Goal: Information Seeking & Learning: Learn about a topic

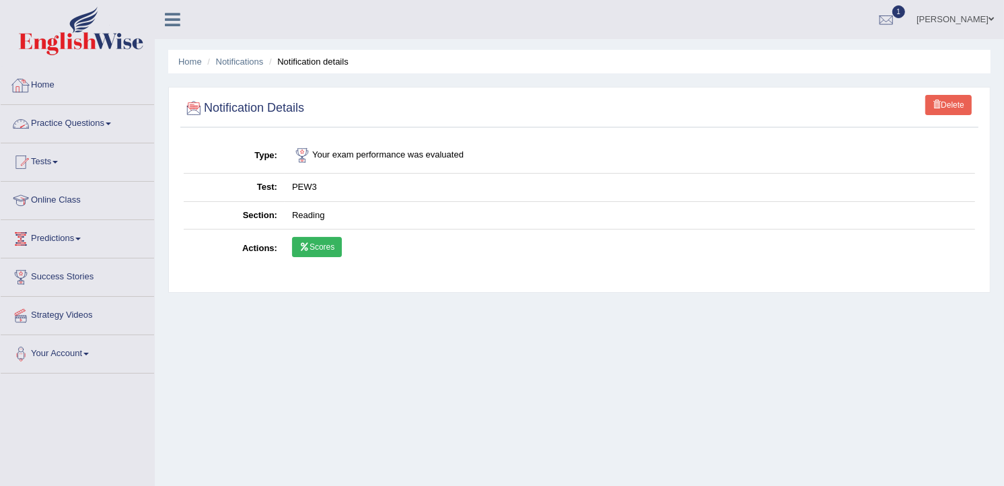
click at [49, 83] on link "Home" at bounding box center [77, 84] width 153 height 34
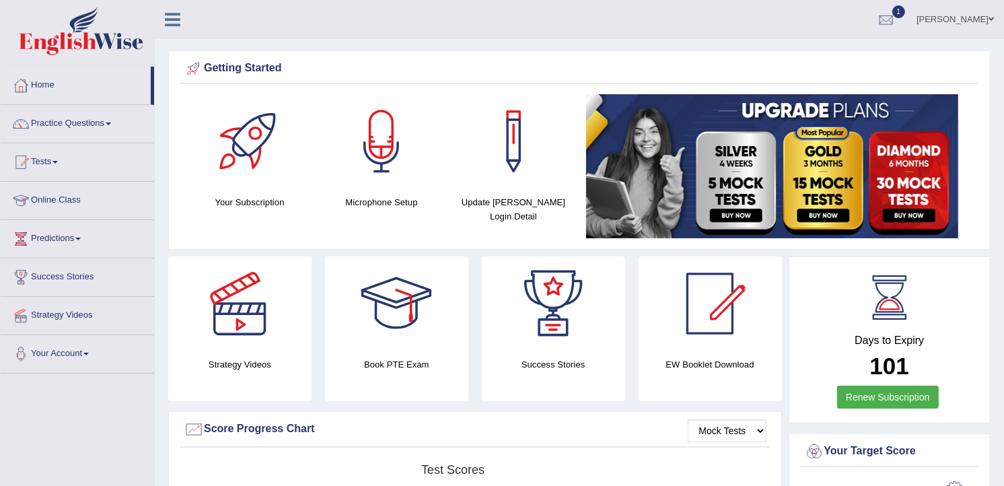
click at [986, 197] on div "Getting Started Your Subscription Microphone Setup Update Pearson Login Detail ×" at bounding box center [579, 149] width 822 height 199
click at [896, 15] on div at bounding box center [886, 20] width 20 height 20
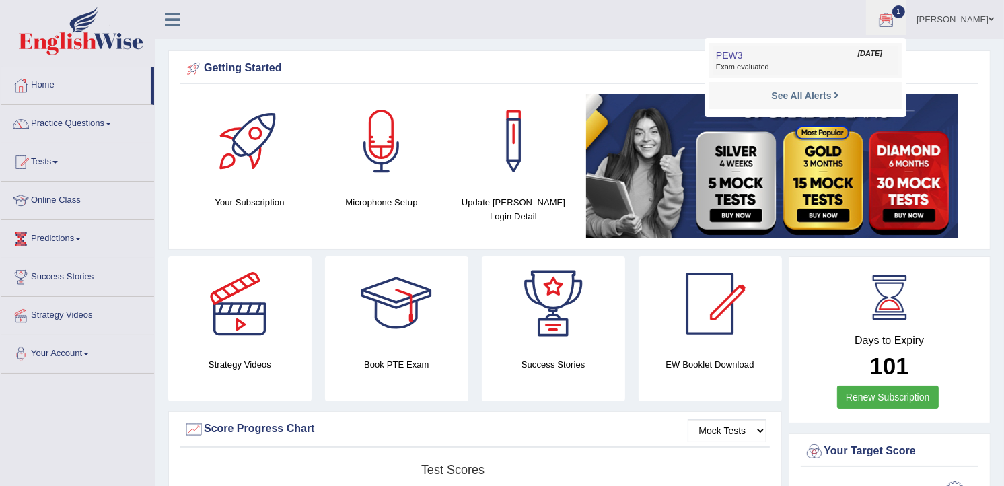
click at [821, 69] on span "Exam evaluated" at bounding box center [805, 67] width 179 height 11
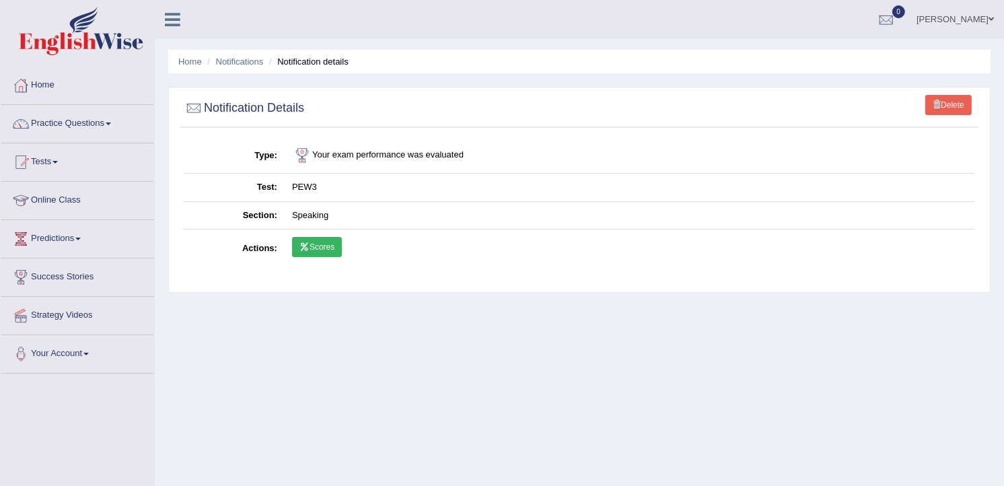
click at [323, 249] on link "Scores" at bounding box center [317, 247] width 50 height 20
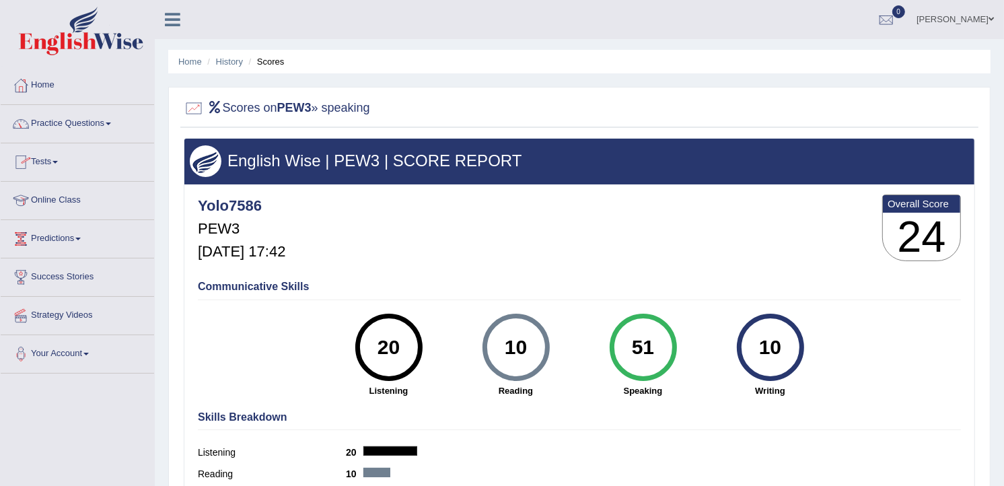
click at [46, 166] on link "Tests" at bounding box center [77, 160] width 153 height 34
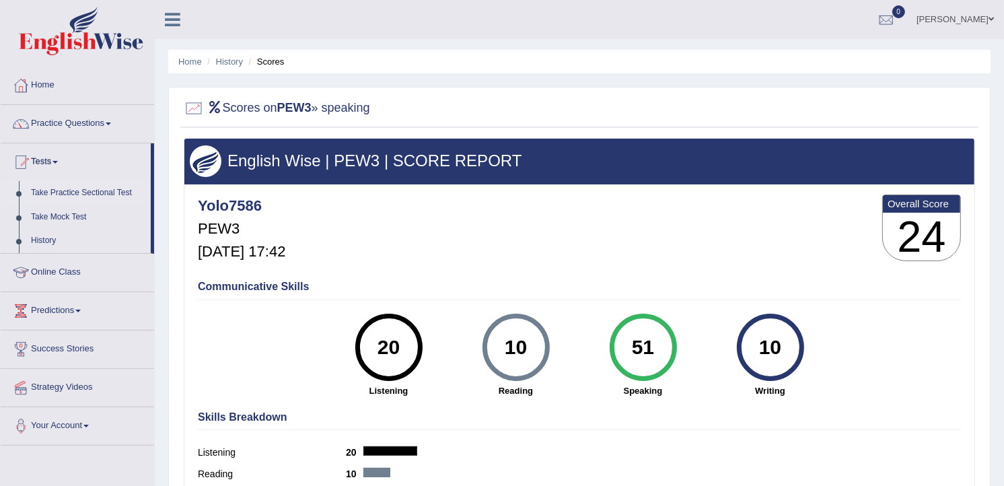
click at [59, 193] on link "Take Practice Sectional Test" at bounding box center [88, 193] width 126 height 24
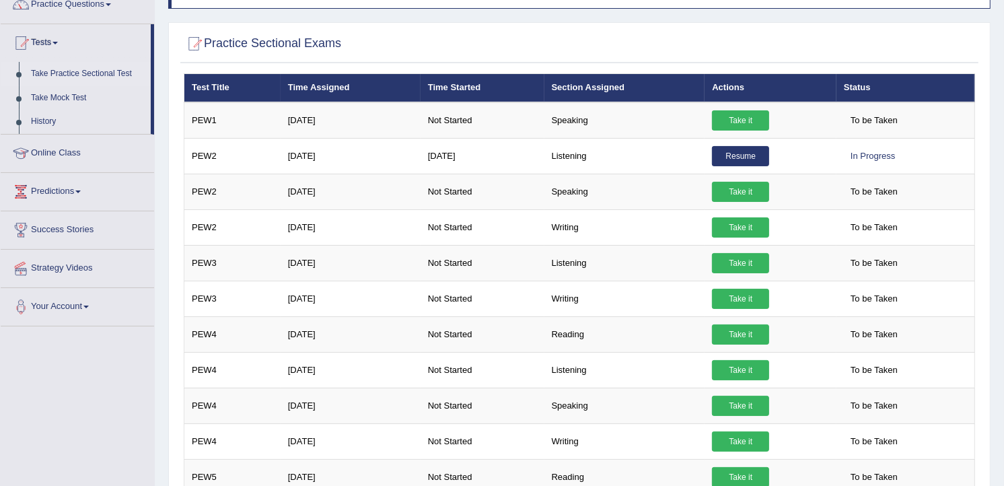
scroll to position [149, 0]
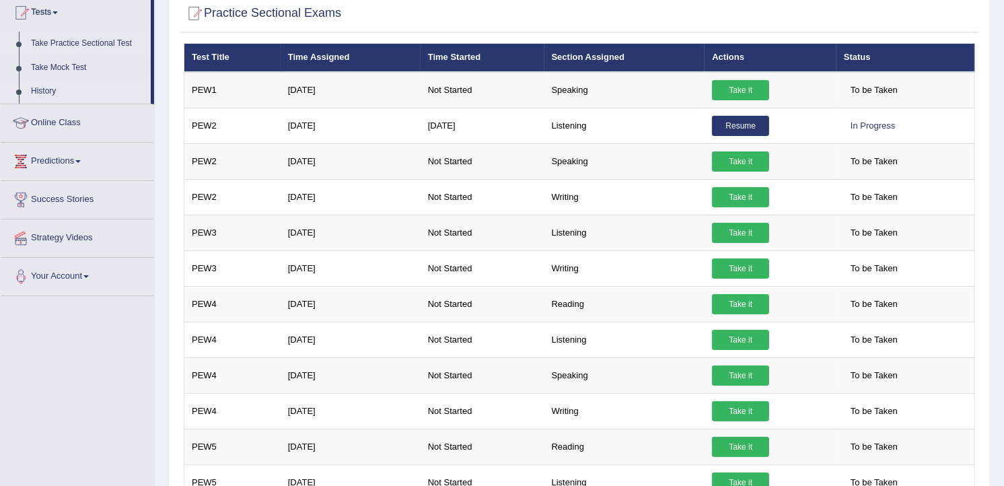
click at [41, 87] on link "History" at bounding box center [88, 91] width 126 height 24
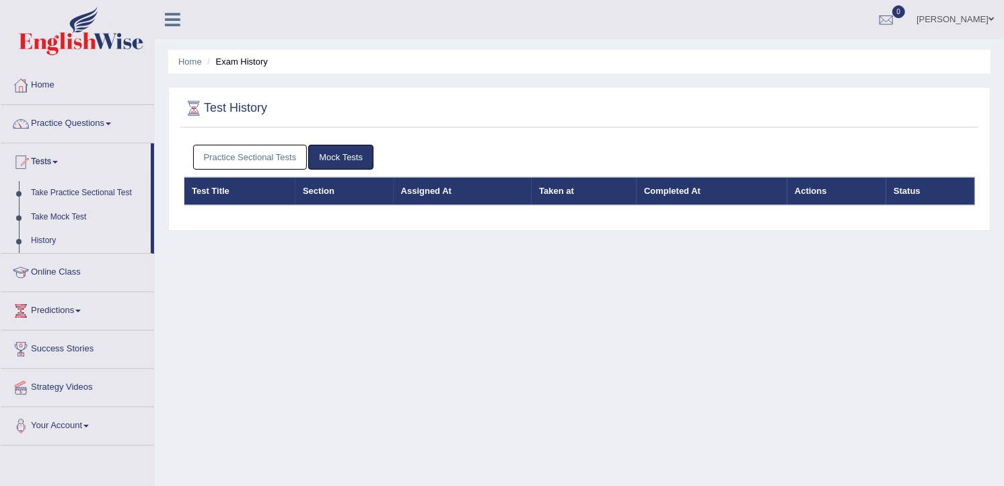
click at [227, 151] on link "Practice Sectional Tests" at bounding box center [250, 157] width 114 height 25
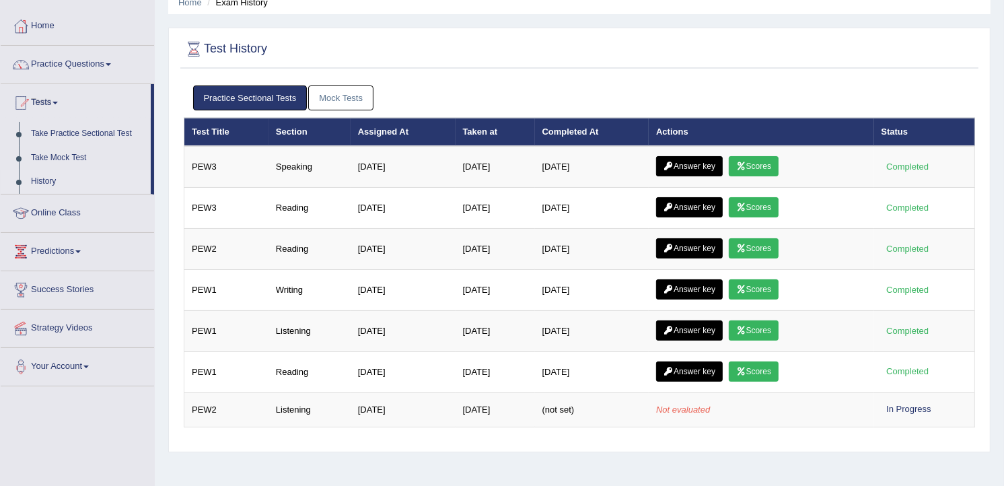
scroll to position [89, 0]
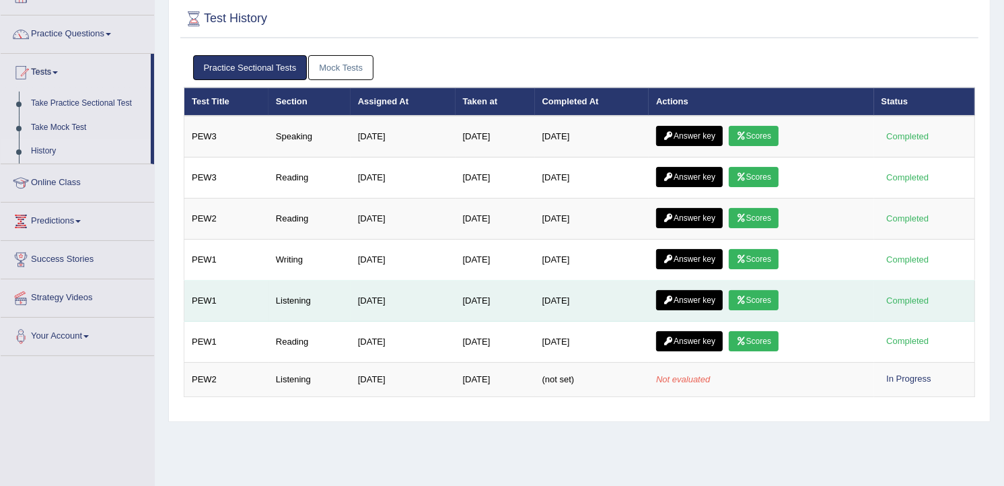
click at [682, 303] on link "Answer key" at bounding box center [689, 300] width 67 height 20
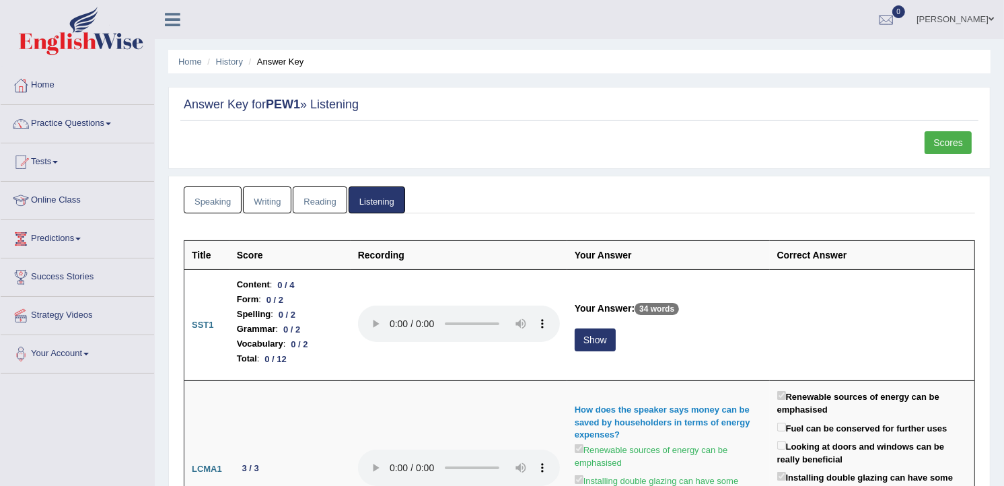
click at [312, 199] on link "Reading" at bounding box center [320, 200] width 54 height 28
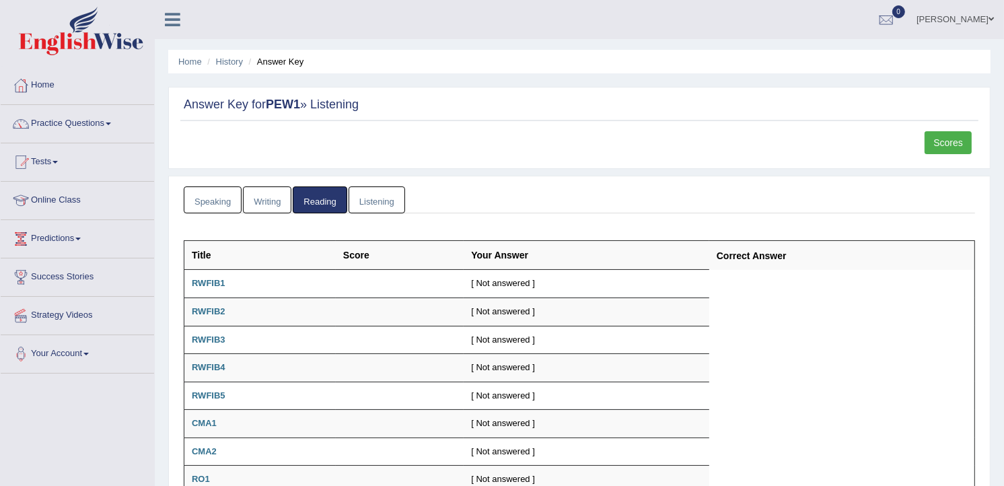
click at [277, 193] on link "Writing" at bounding box center [267, 200] width 48 height 28
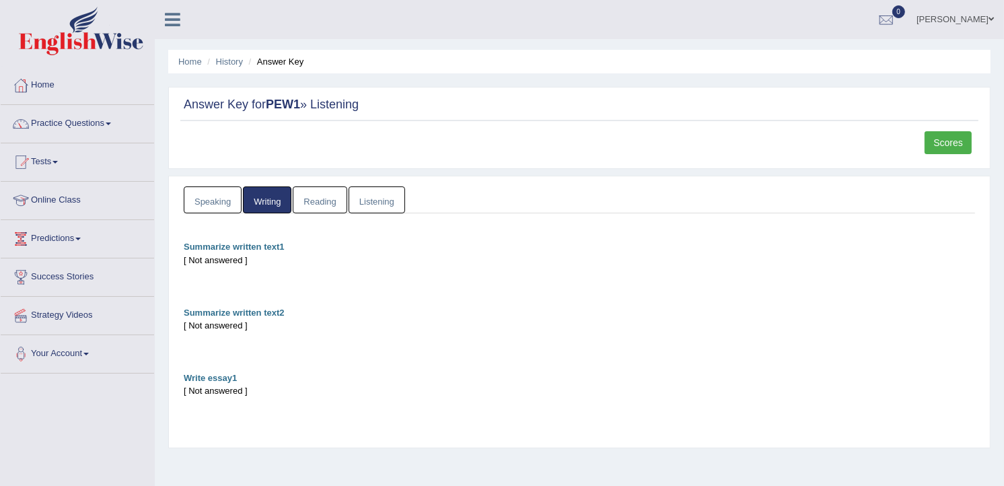
click at [225, 199] on link "Speaking" at bounding box center [213, 200] width 58 height 28
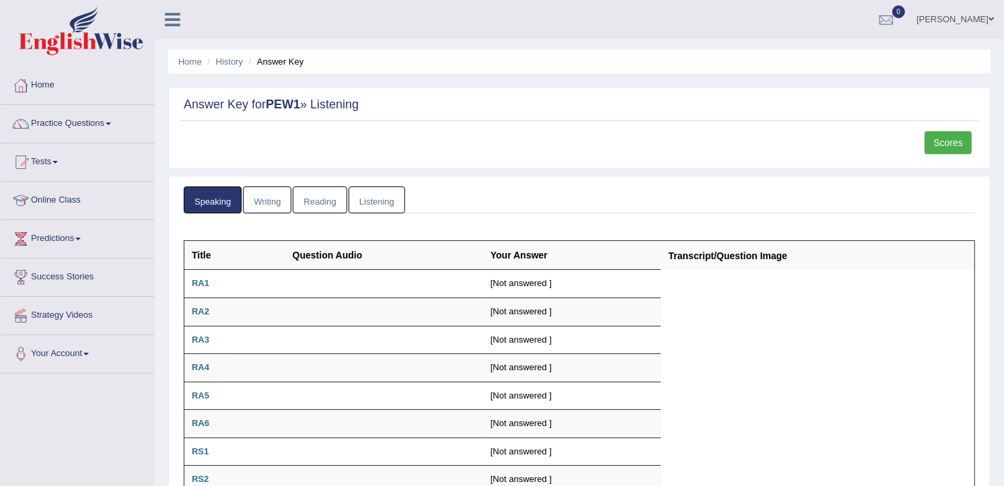
click at [42, 159] on link "Tests" at bounding box center [77, 160] width 153 height 34
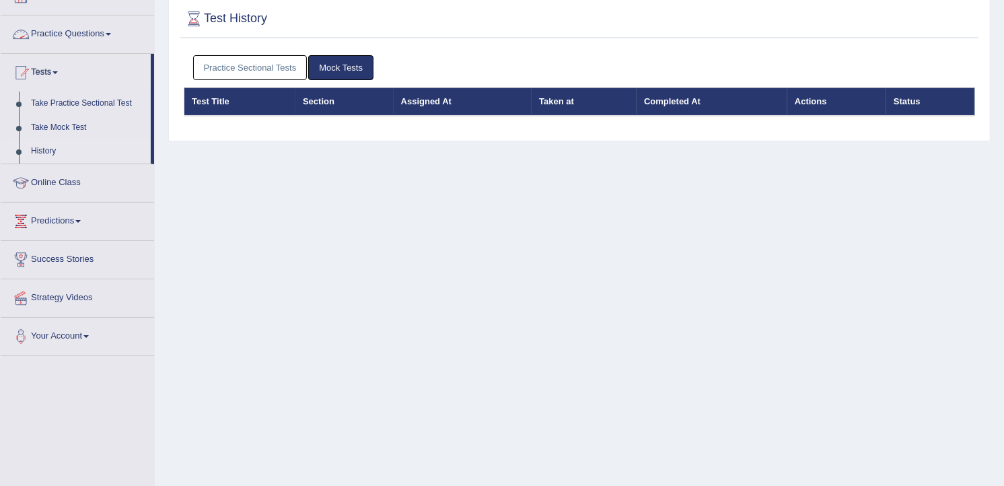
click at [216, 74] on link "Practice Sectional Tests" at bounding box center [250, 67] width 114 height 25
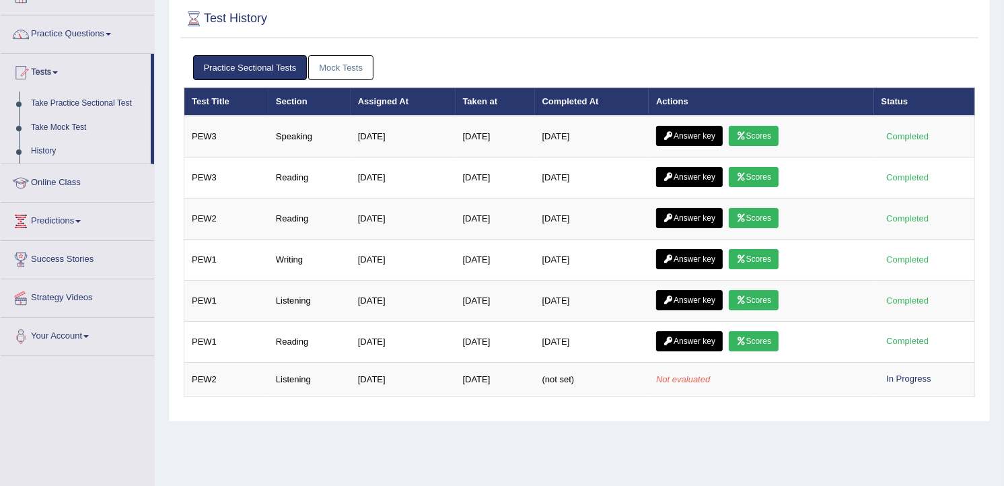
click at [59, 34] on link "Practice Questions" at bounding box center [77, 32] width 153 height 34
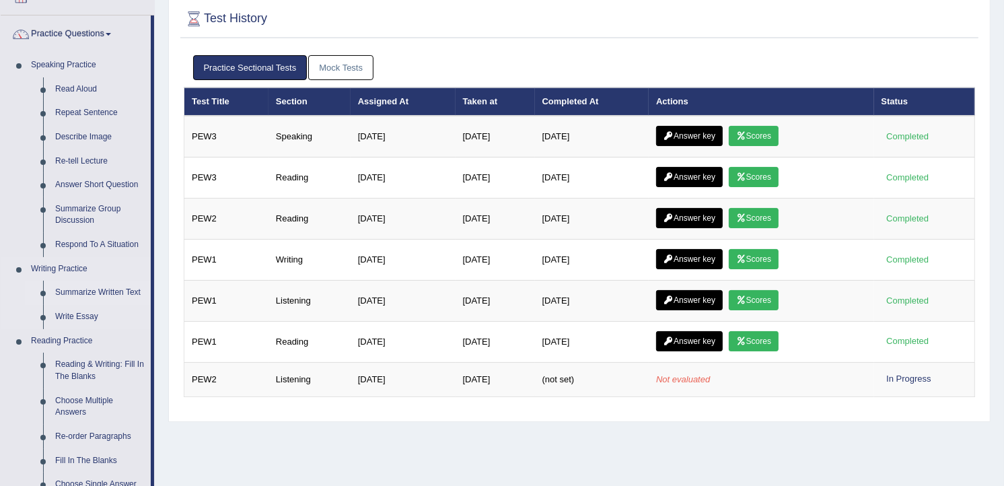
click at [99, 289] on link "Summarize Written Text" at bounding box center [100, 293] width 102 height 24
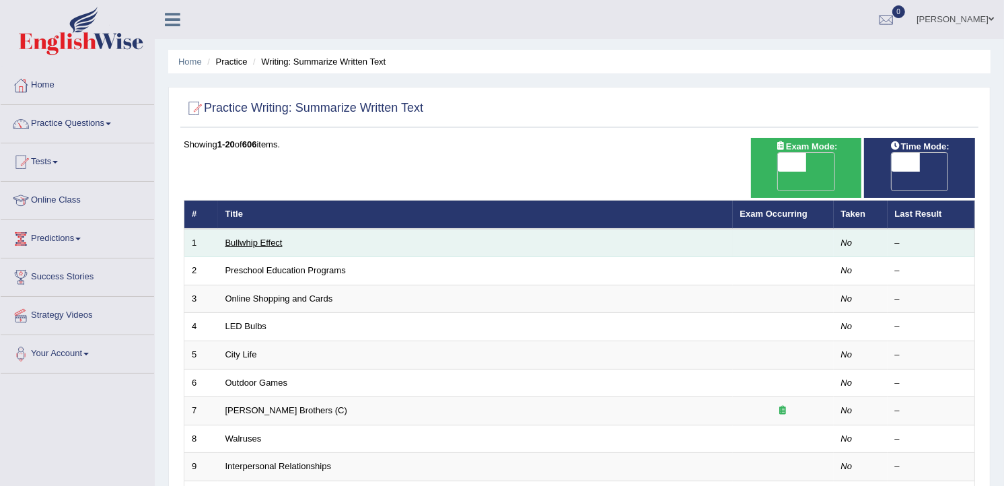
click at [264, 238] on link "Bullwhip Effect" at bounding box center [253, 243] width 57 height 10
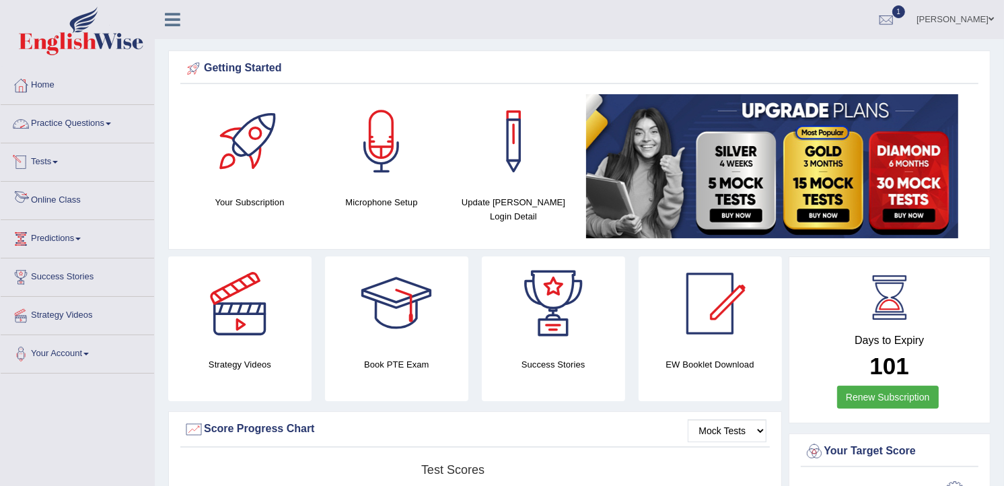
click at [64, 197] on link "Online Class" at bounding box center [77, 199] width 153 height 34
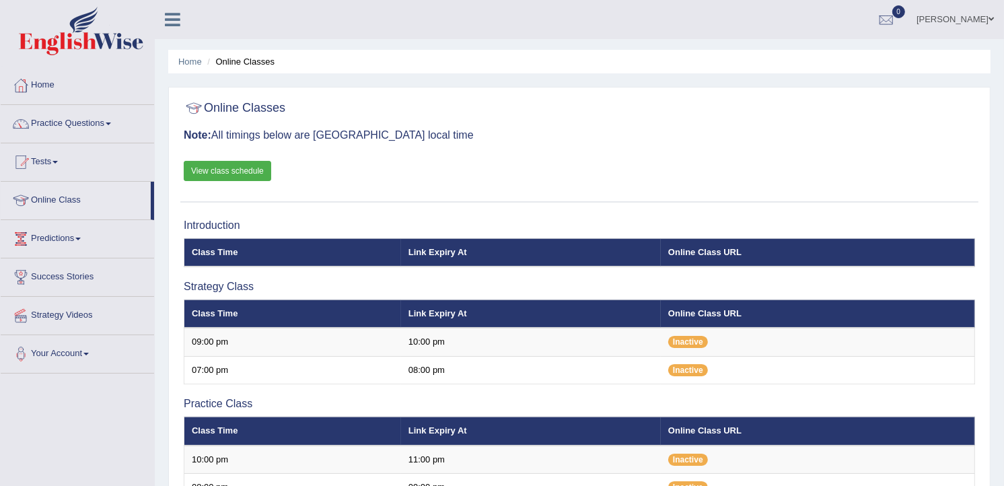
click at [230, 166] on link "View class schedule" at bounding box center [227, 171] width 87 height 20
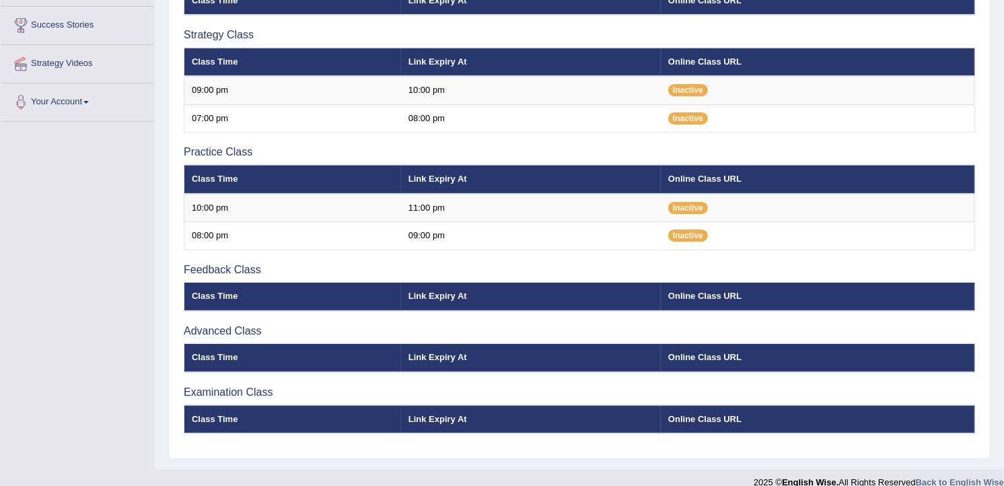
scroll to position [268, 0]
